Goal: Transaction & Acquisition: Purchase product/service

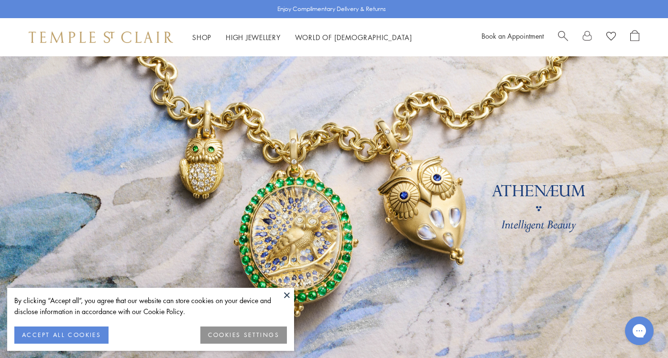
scroll to position [25, 0]
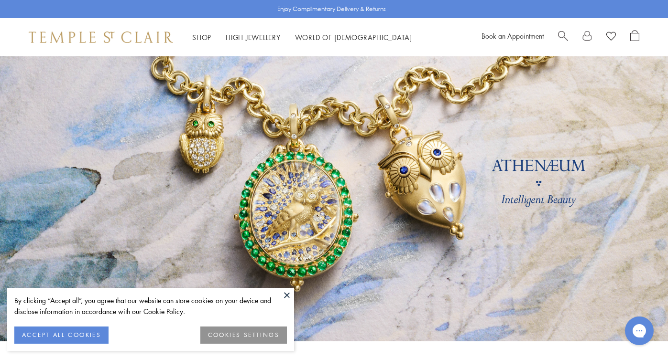
click at [85, 331] on button "ACCEPT ALL COOKIES" at bounding box center [61, 335] width 94 height 17
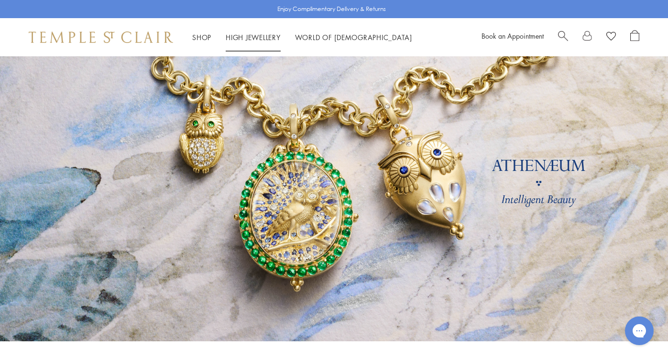
click at [259, 38] on link "High Jewellery High Jewellery" at bounding box center [253, 37] width 55 height 10
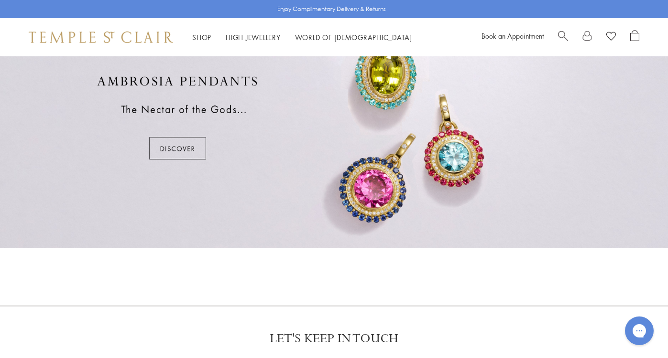
scroll to position [607, 0]
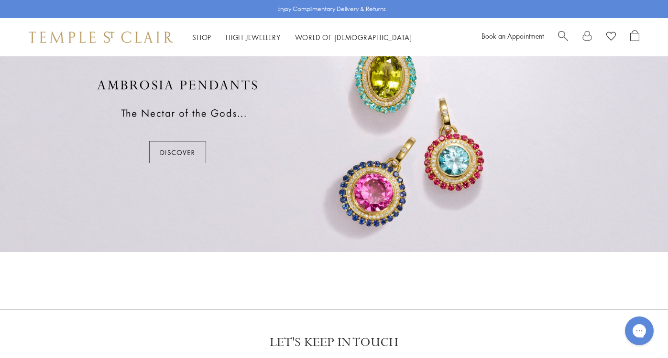
click at [114, 203] on div at bounding box center [334, 121] width 668 height 261
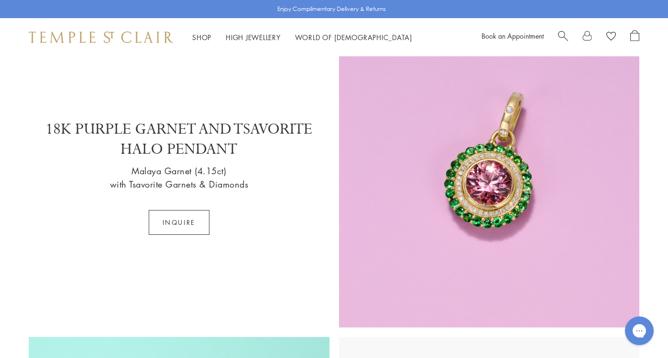
scroll to position [924, 0]
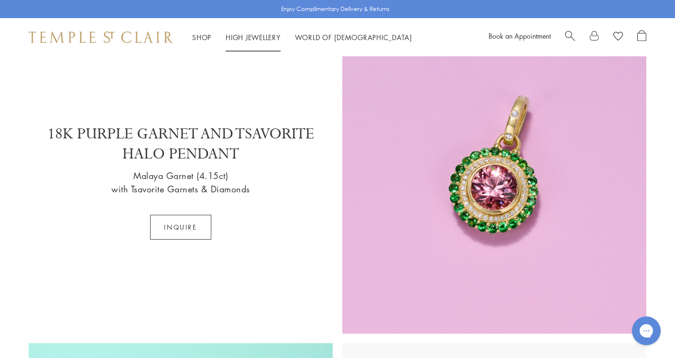
click at [0, 0] on div "POPUP Form" at bounding box center [0, 0] width 0 height 0
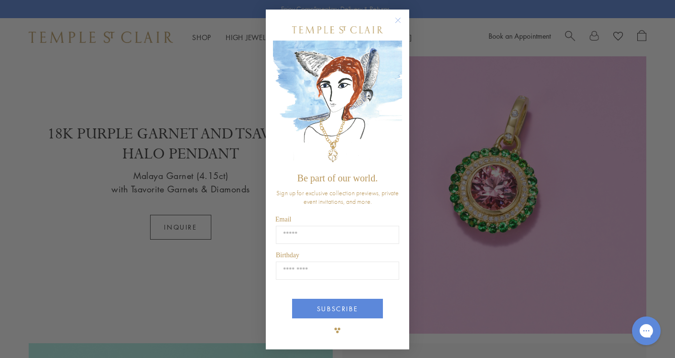
click at [399, 21] on circle "Close dialog" at bounding box center [397, 20] width 11 height 11
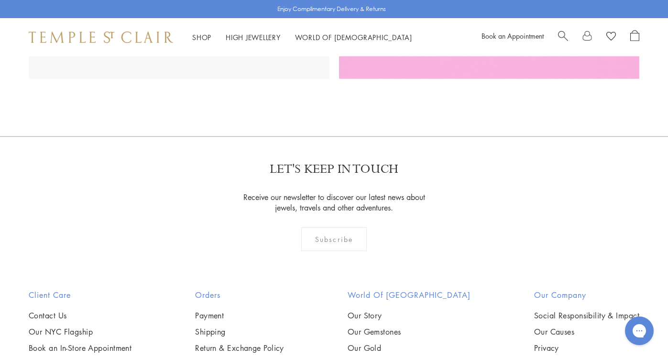
scroll to position [1897, 0]
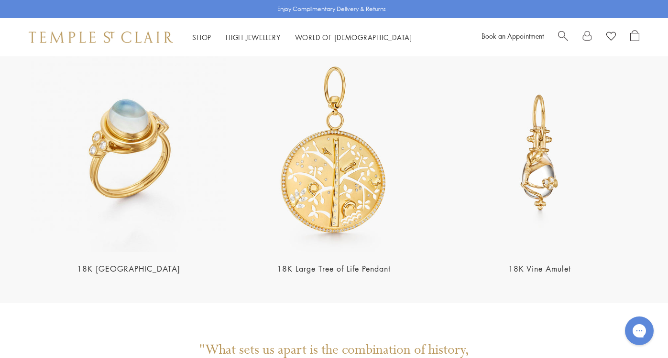
scroll to position [1829, 0]
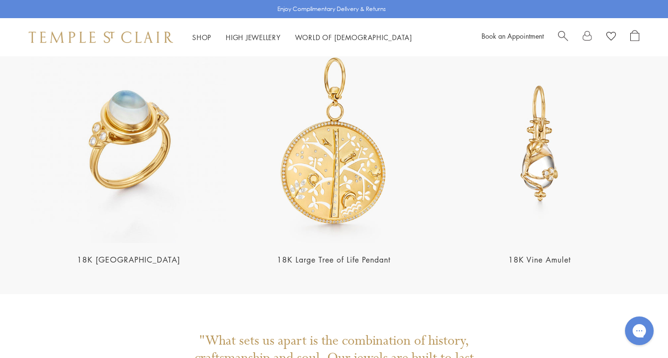
click at [106, 157] on img at bounding box center [129, 144] width 200 height 200
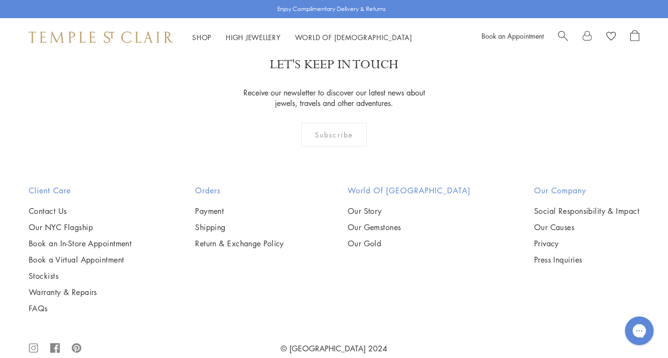
scroll to position [2562, 0]
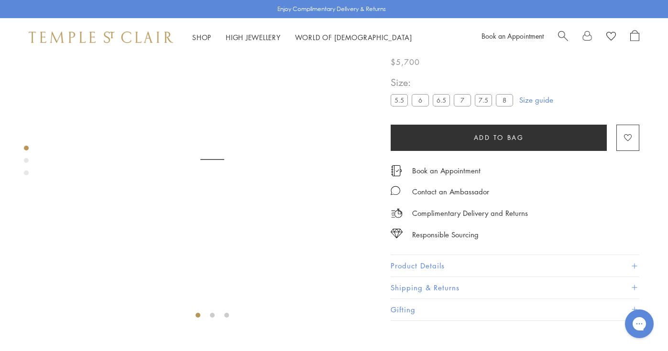
scroll to position [63, 0]
